Goal: Information Seeking & Learning: Learn about a topic

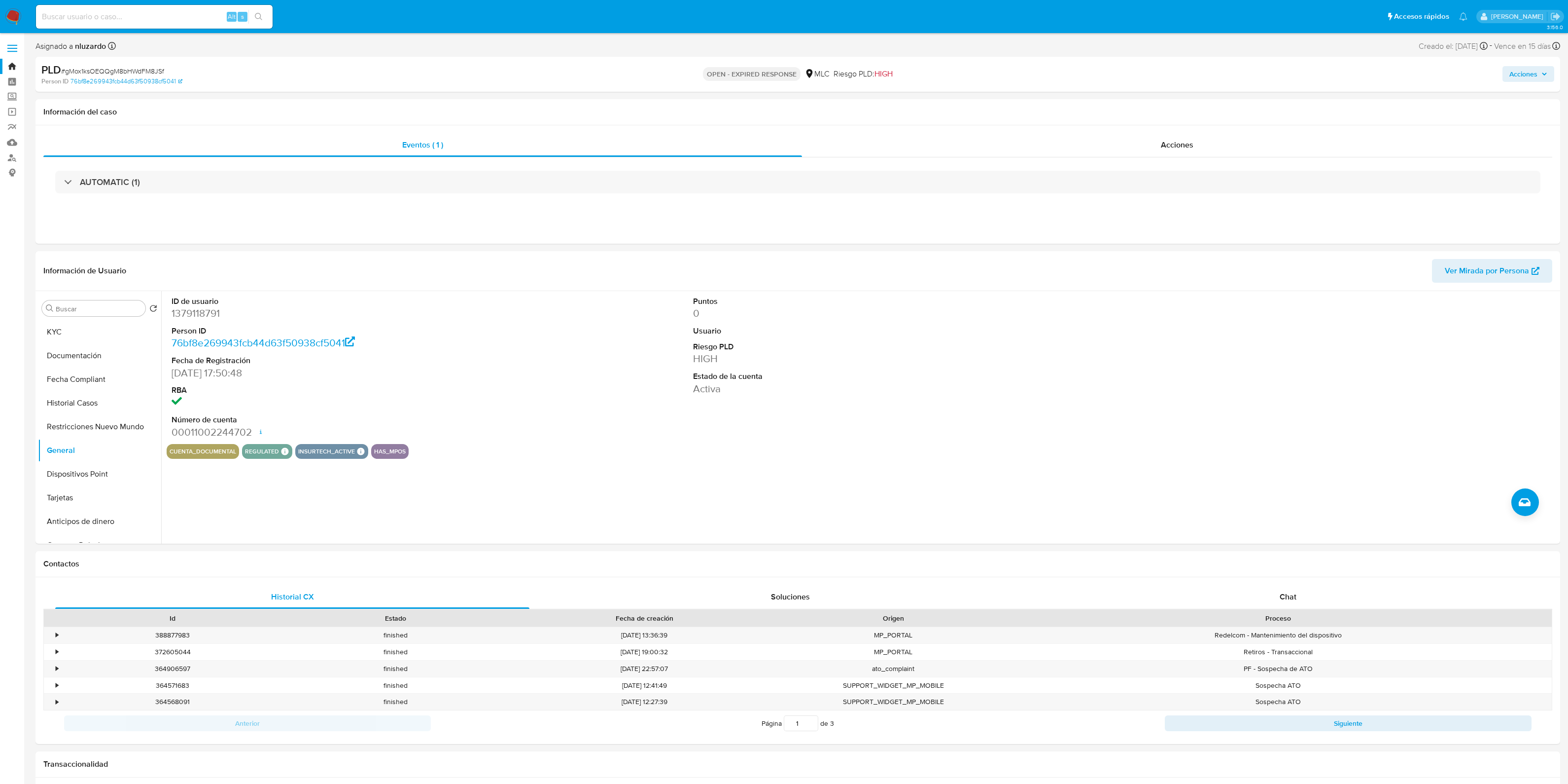
select select "10"
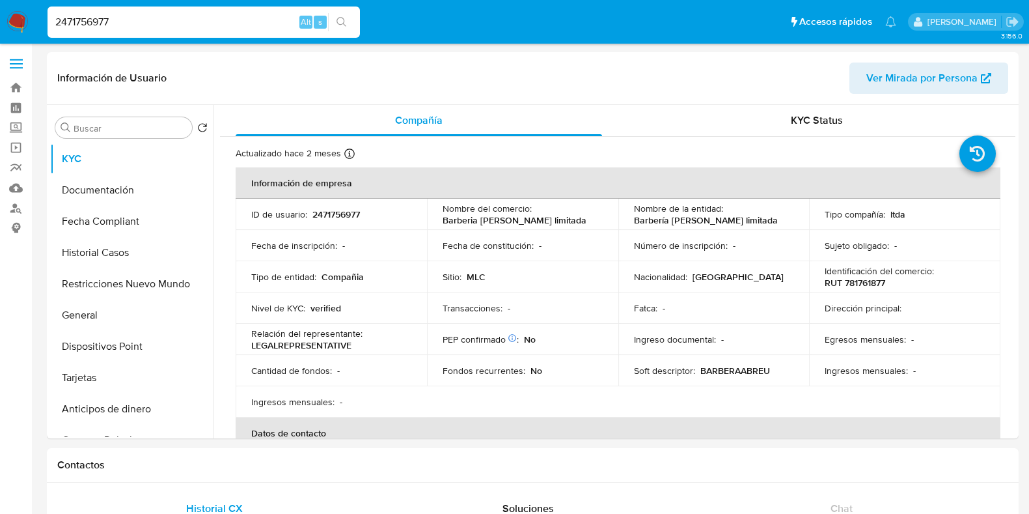
select select "10"
drag, startPoint x: 227, startPoint y: 13, endPoint x: 202, endPoint y: 17, distance: 25.7
click at [205, 16] on input "2471756977" at bounding box center [204, 22] width 313 height 17
drag, startPoint x: 186, startPoint y: 25, endPoint x: 59, endPoint y: 33, distance: 127.8
click at [59, 33] on div "2471756977 Alt s" at bounding box center [204, 22] width 313 height 31
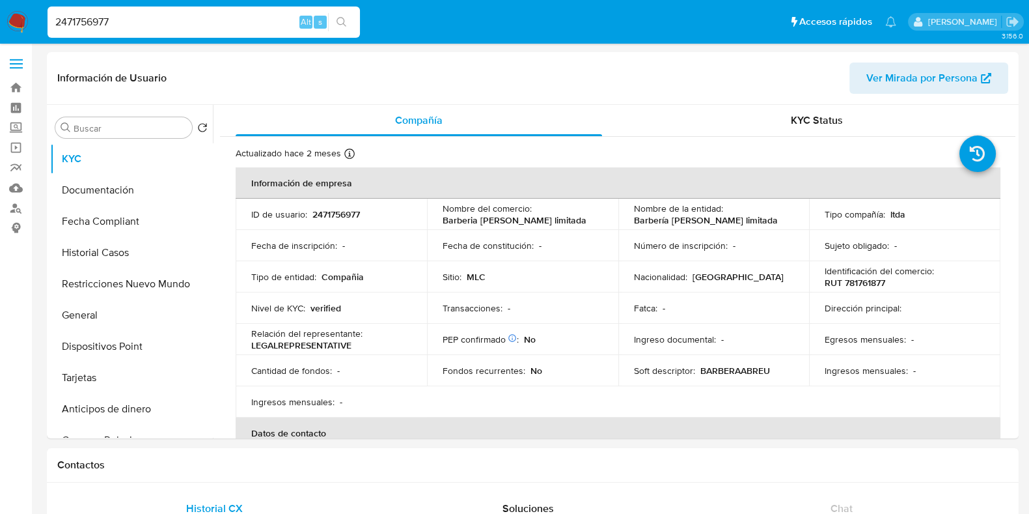
type input "2"
paste input "133834489"
type input "133834489"
drag, startPoint x: 131, startPoint y: 23, endPoint x: 20, endPoint y: 21, distance: 111.4
click at [20, 21] on nav "Pausado Ver notificaciones 133834489 Alt s Accesos rápidos Presiona las siguien…" at bounding box center [514, 22] width 1029 height 44
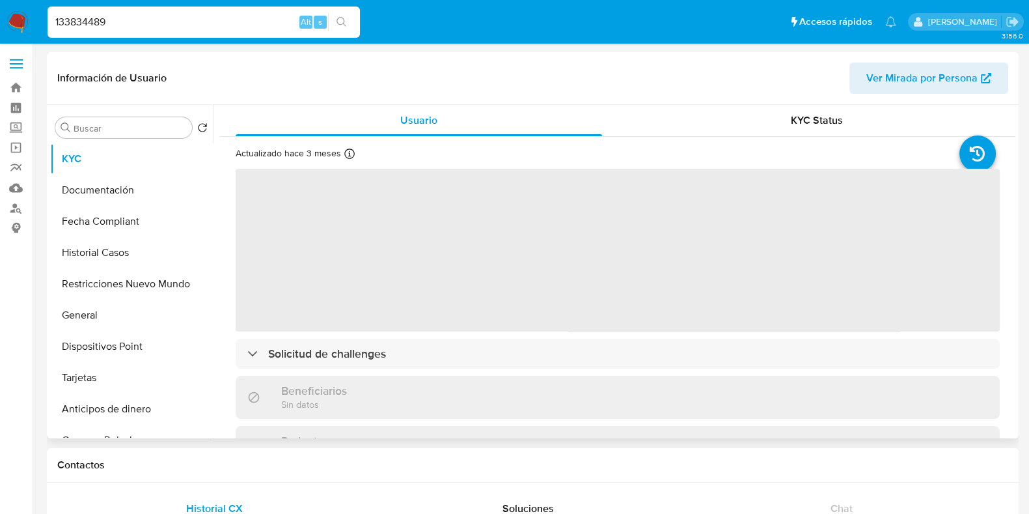
click at [895, 66] on span "Ver Mirada por Persona" at bounding box center [922, 78] width 111 height 31
select select "10"
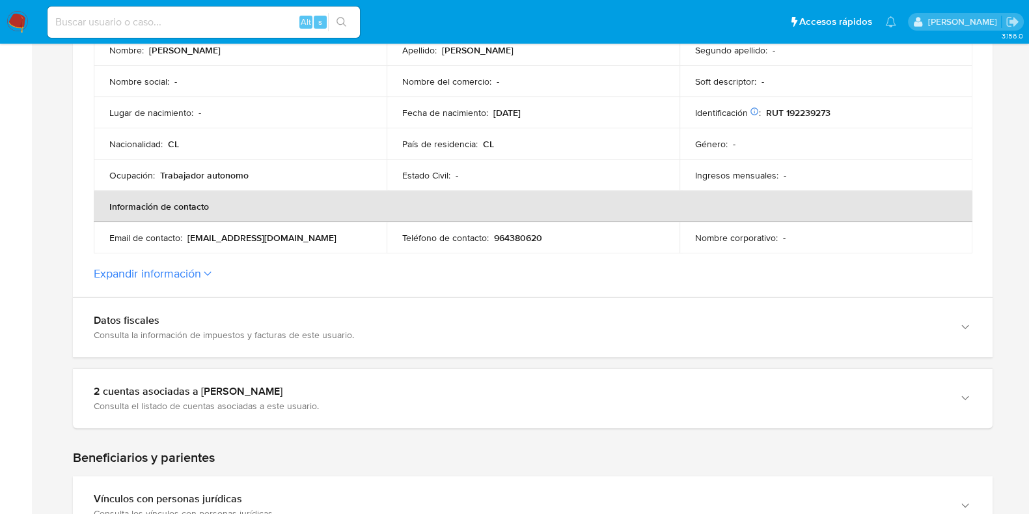
scroll to position [325, 0]
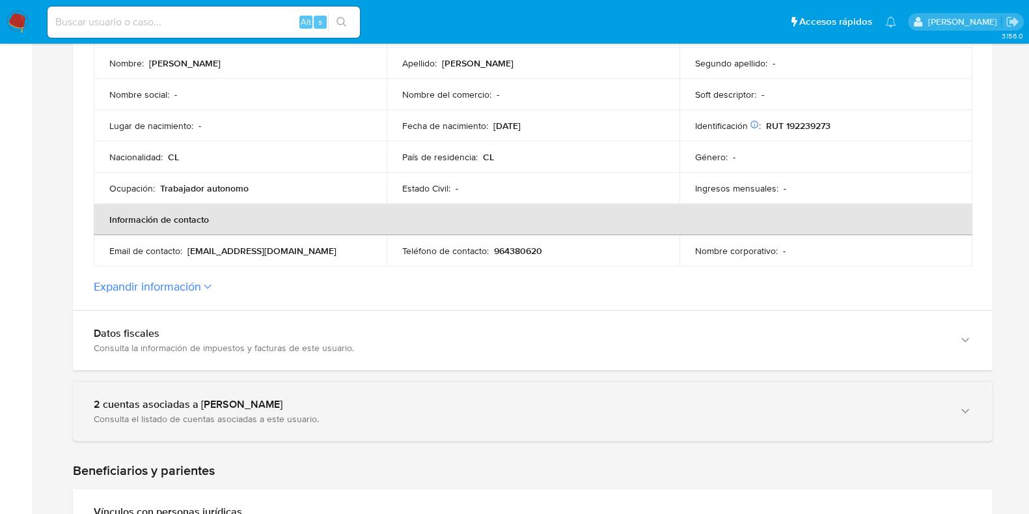
click at [358, 389] on div "2 cuentas asociadas a Diego Alonso López González Consulta el listado de cuenta…" at bounding box center [533, 411] width 920 height 59
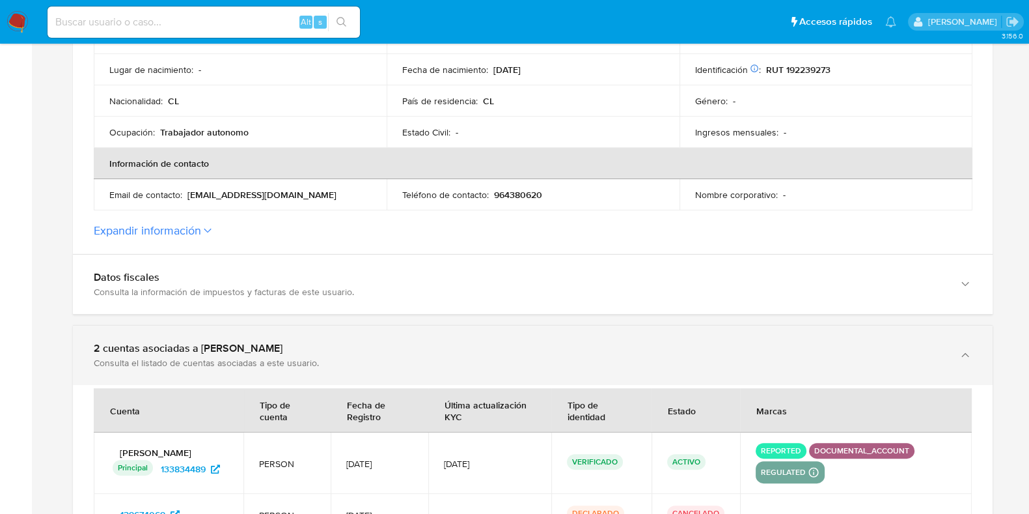
scroll to position [488, 0]
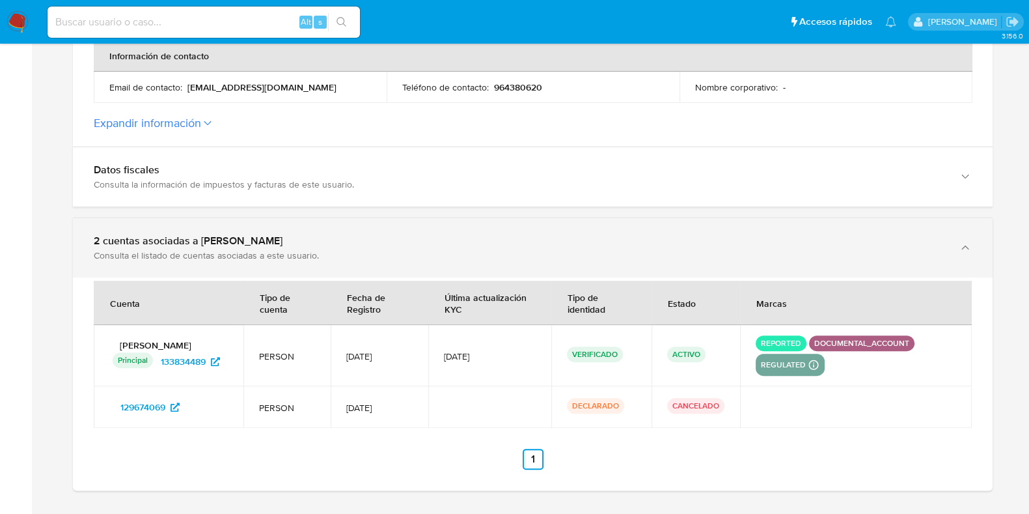
click at [376, 251] on div "Consulta el listado de cuentas asociadas a este usuario." at bounding box center [520, 255] width 852 height 12
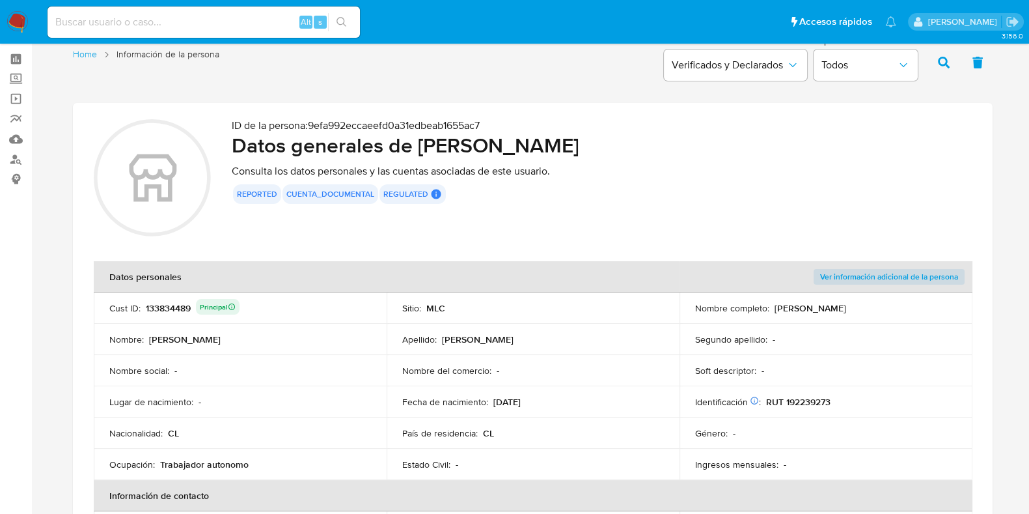
scroll to position [0, 0]
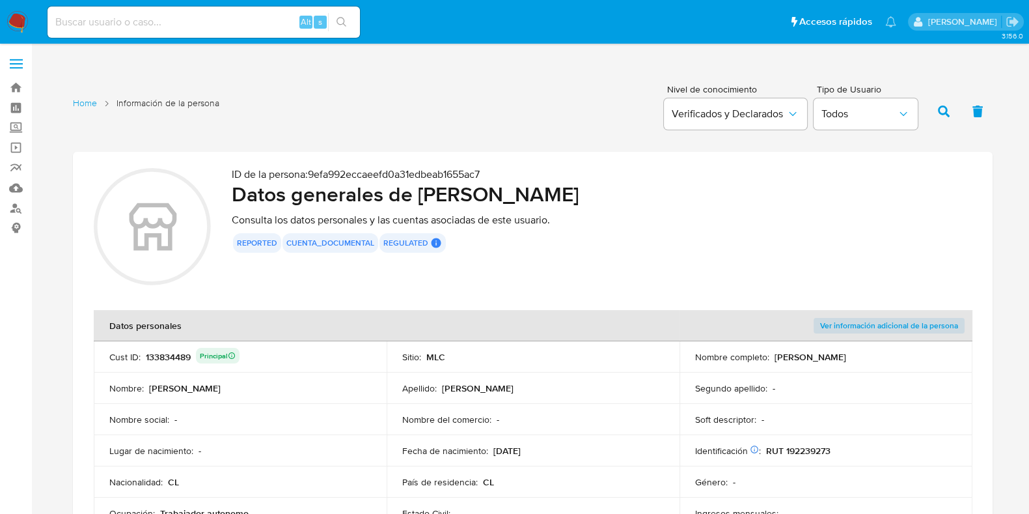
click at [359, 173] on p "ID de la persona : 9efa992eccaeefd0a31edbeab1655ac7" at bounding box center [602, 174] width 740 height 13
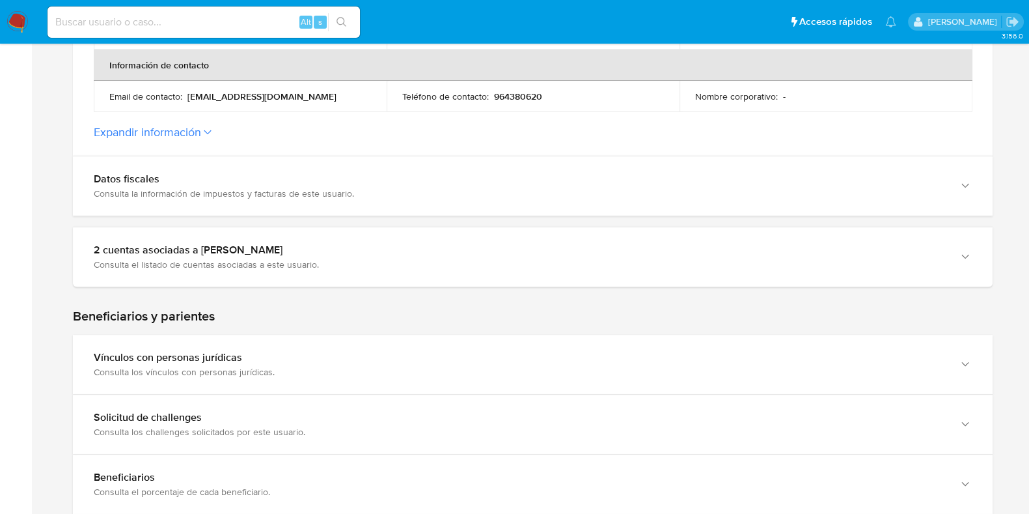
scroll to position [488, 0]
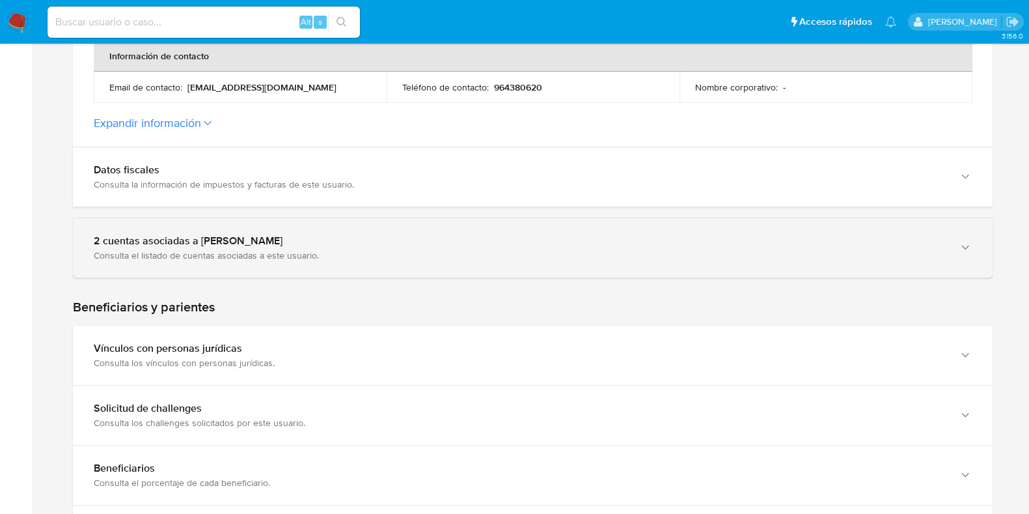
click at [511, 252] on div "Consulta el listado de cuentas asociadas a este usuario." at bounding box center [520, 255] width 852 height 12
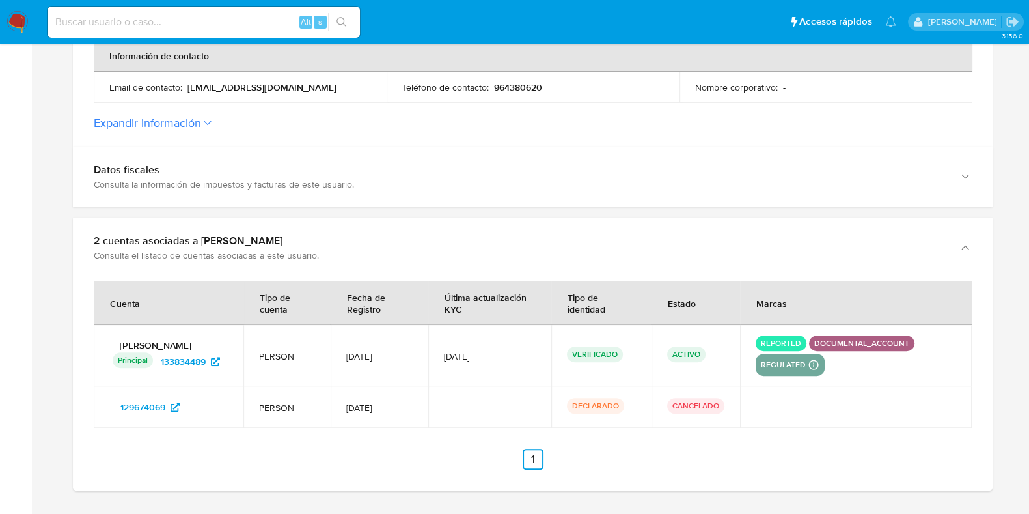
click at [798, 340] on p "reported" at bounding box center [781, 343] width 51 height 16
click at [871, 338] on p "documental_account" at bounding box center [861, 343] width 105 height 16
click at [634, 348] on div "VERIFICADO" at bounding box center [601, 355] width 69 height 18
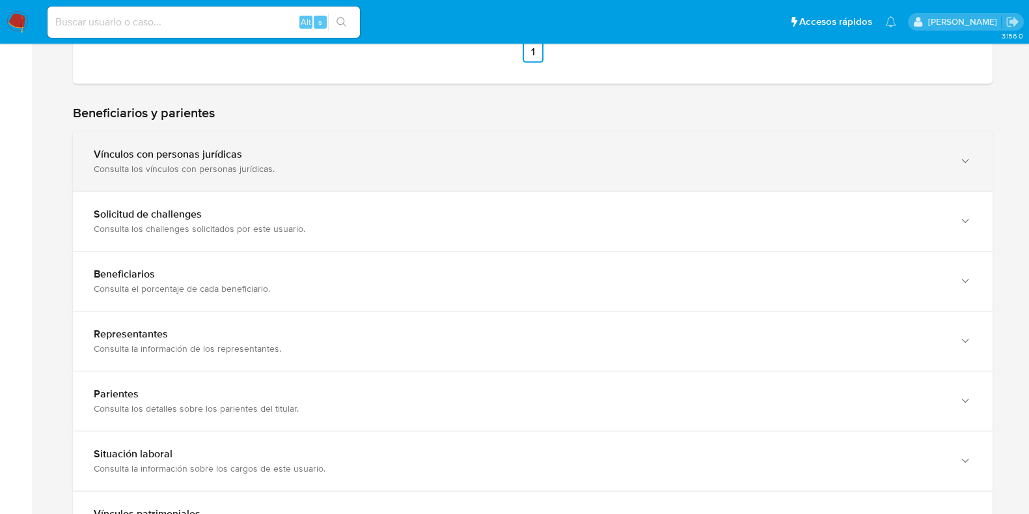
scroll to position [569, 0]
